Goal: Task Accomplishment & Management: Use online tool/utility

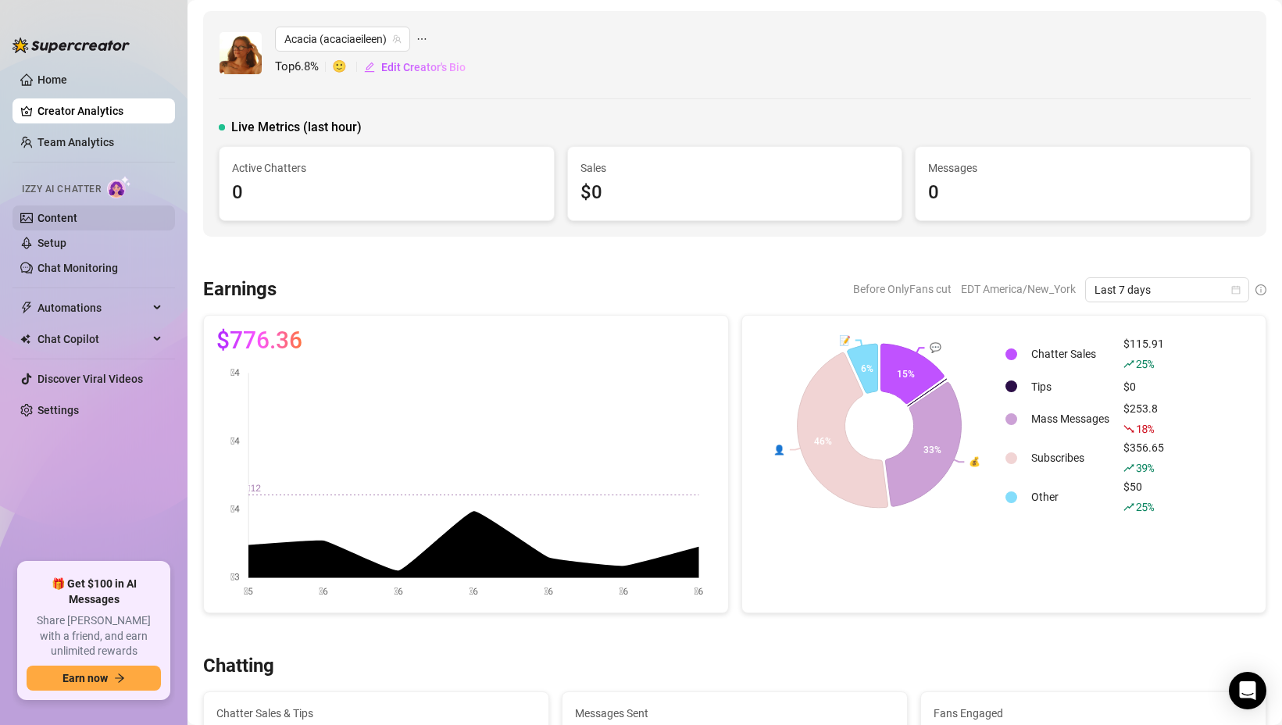
click at [77, 223] on link "Content" at bounding box center [57, 218] width 40 height 12
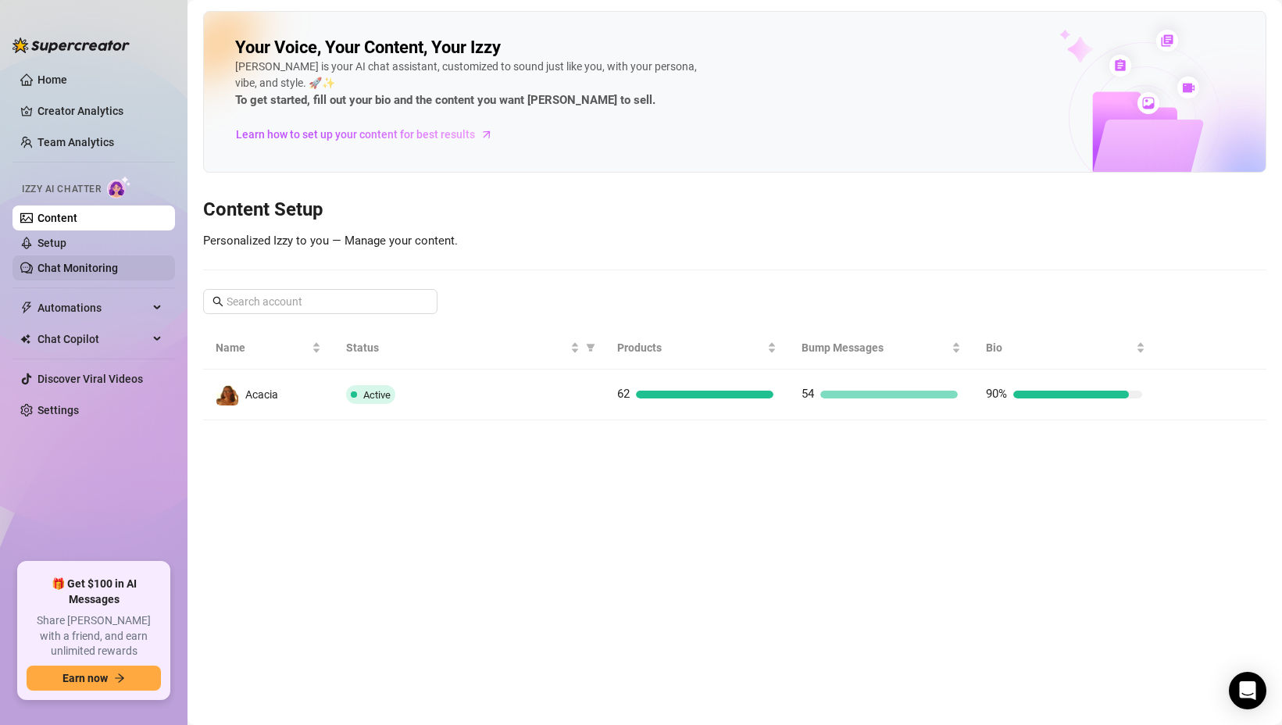
click at [59, 268] on link "Chat Monitoring" at bounding box center [77, 268] width 80 height 12
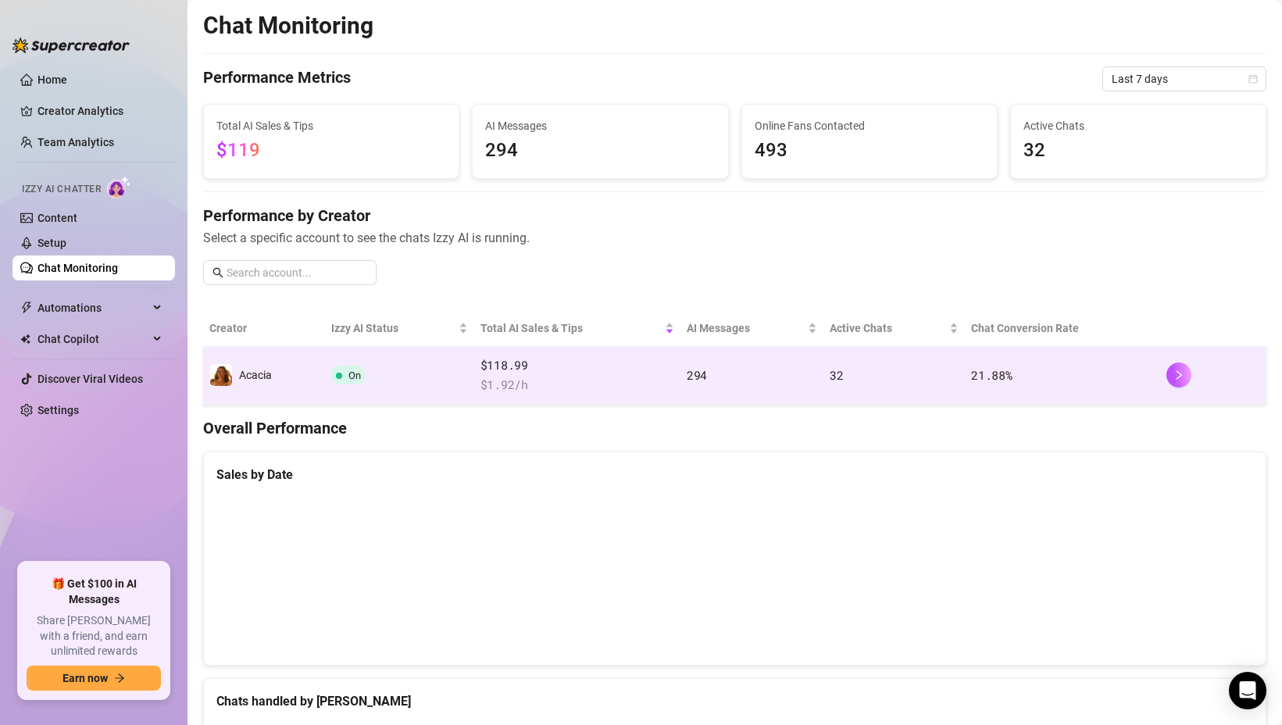
click at [609, 377] on span "$ 1.92 /h" at bounding box center [577, 385] width 194 height 19
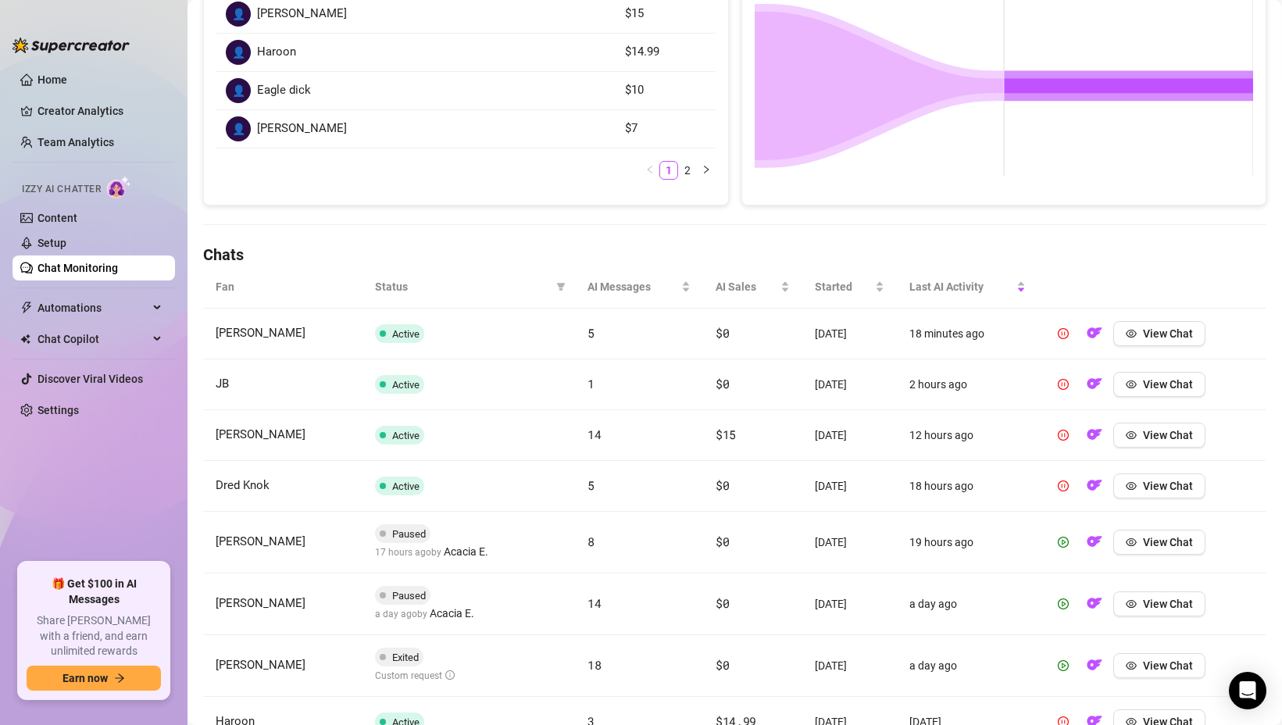
scroll to position [537, 0]
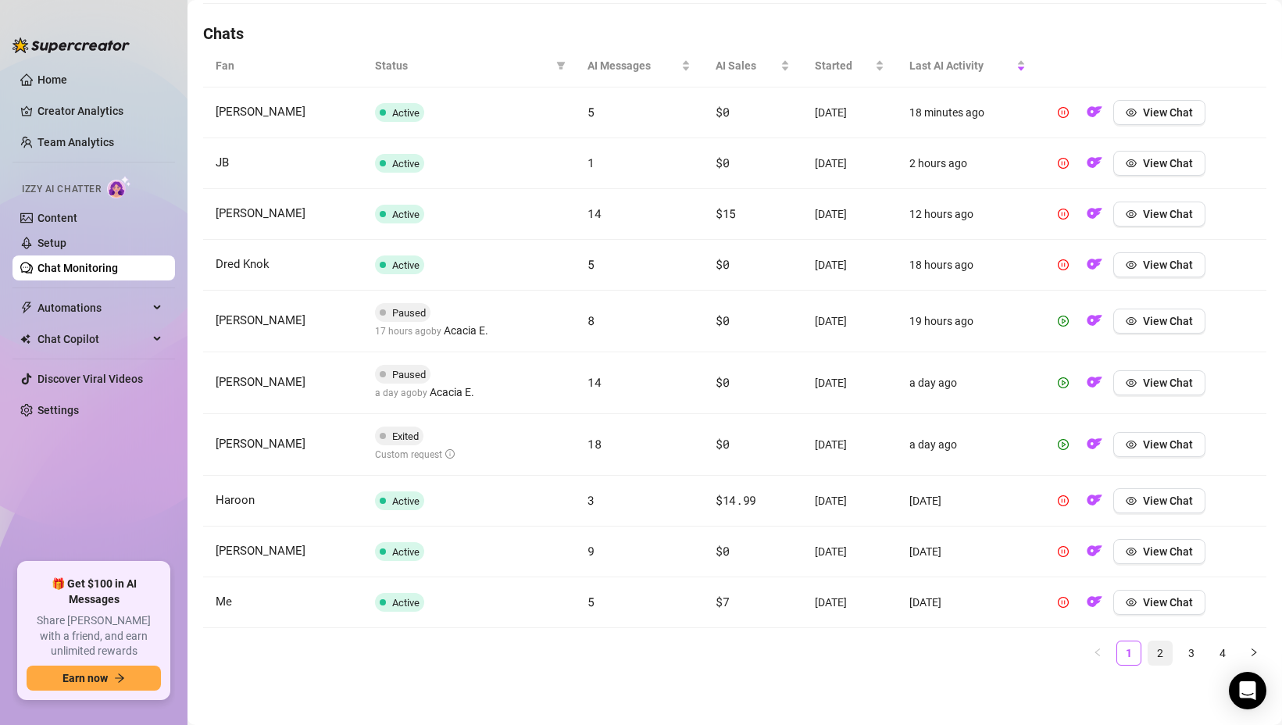
click at [1161, 656] on link "2" at bounding box center [1159, 652] width 23 height 23
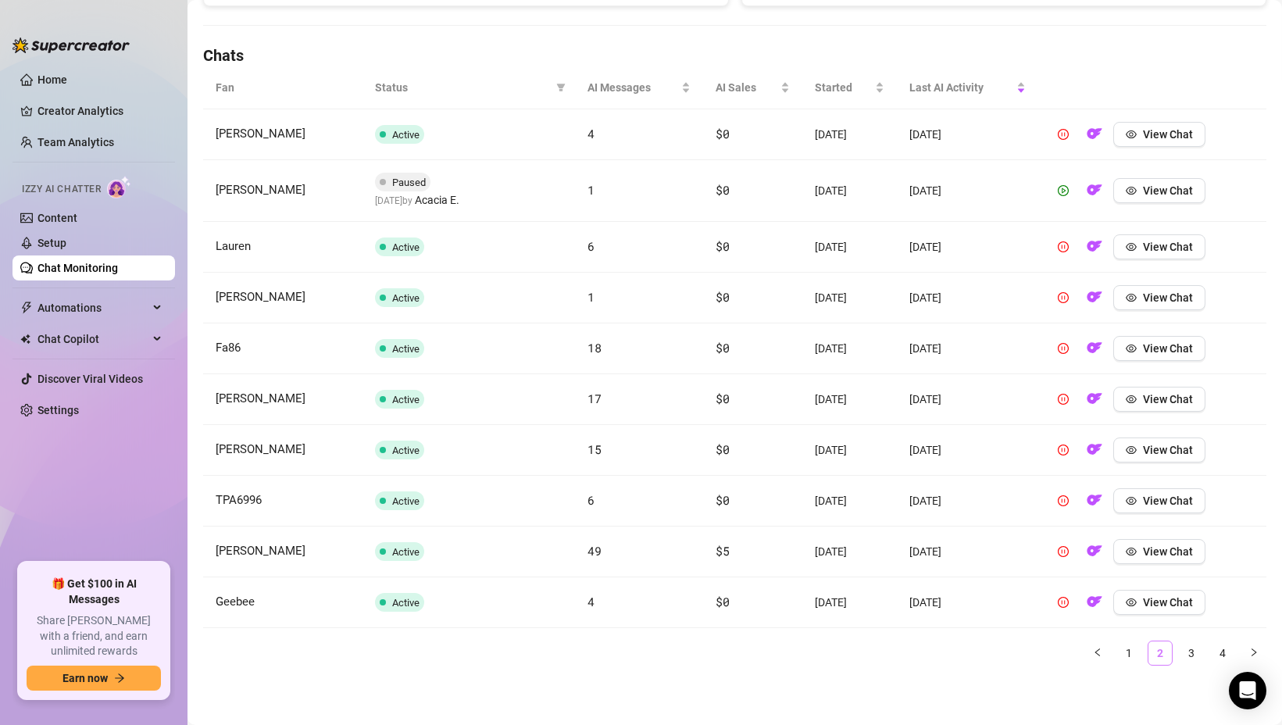
scroll to position [515, 0]
click at [1180, 654] on link "3" at bounding box center [1190, 652] width 23 height 23
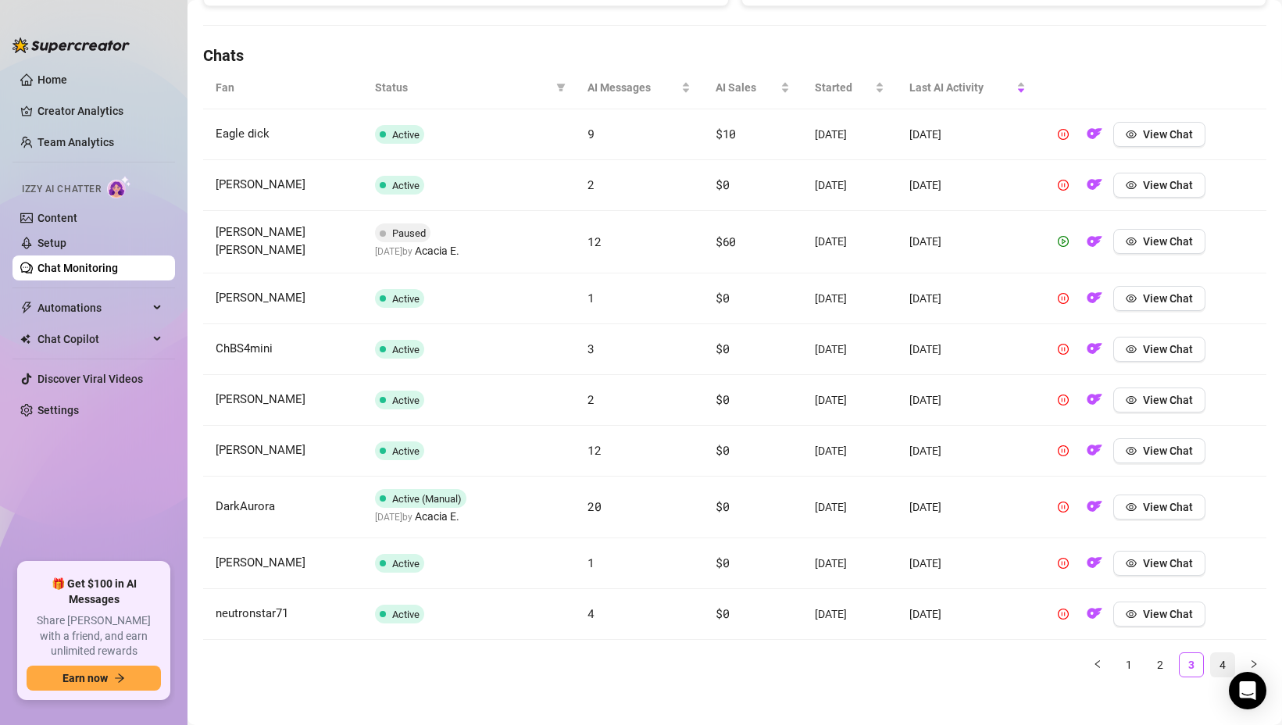
click at [1218, 658] on link "4" at bounding box center [1222, 664] width 23 height 23
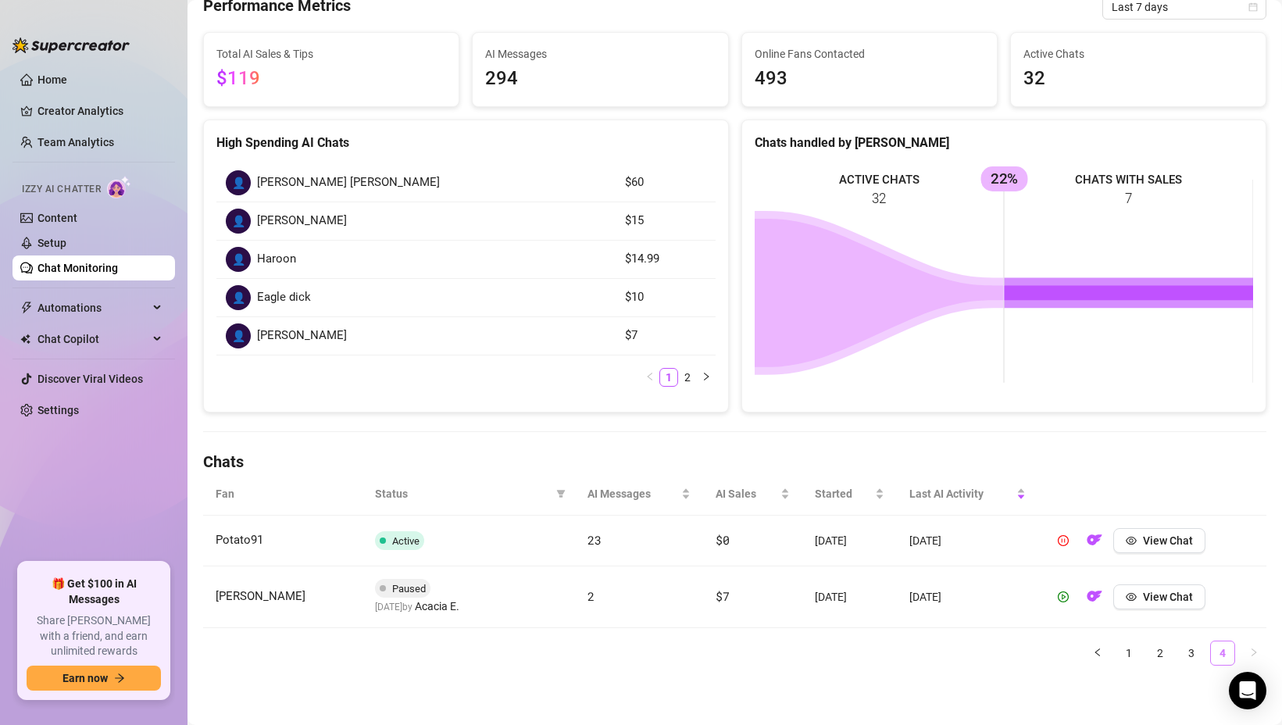
scroll to position [109, 0]
